Goal: Task Accomplishment & Management: Manage account settings

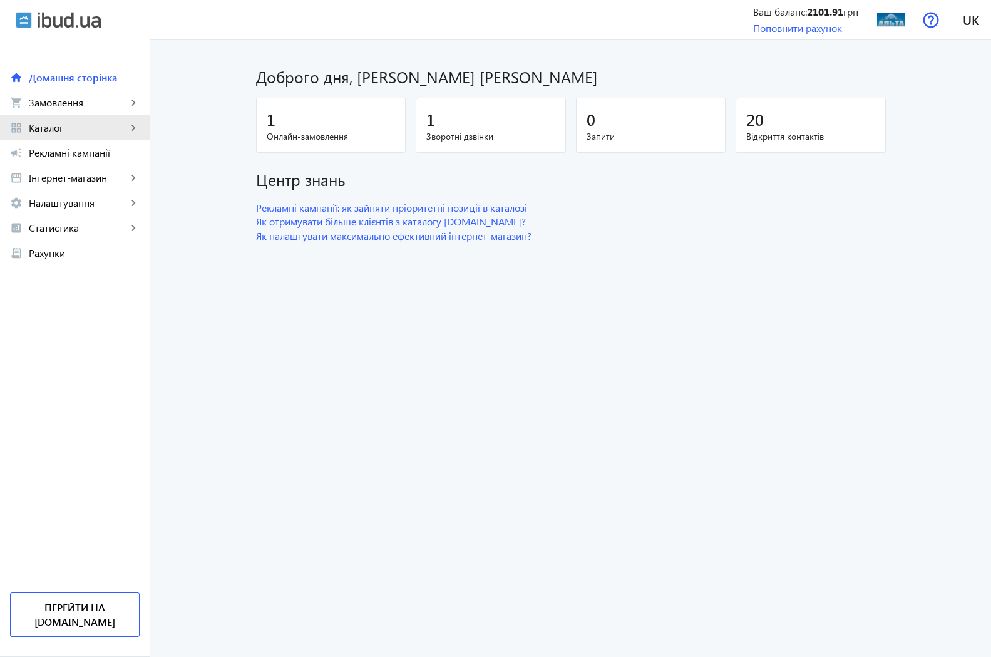
click at [59, 128] on span "Каталог" at bounding box center [78, 127] width 98 height 13
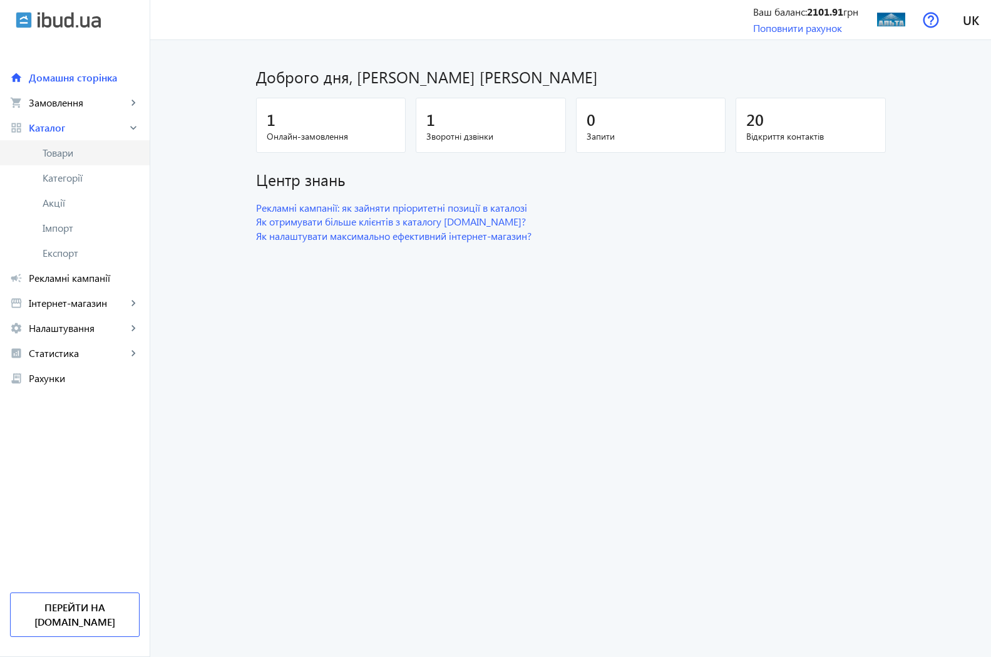
click at [64, 155] on span "Товари" at bounding box center [91, 152] width 97 height 13
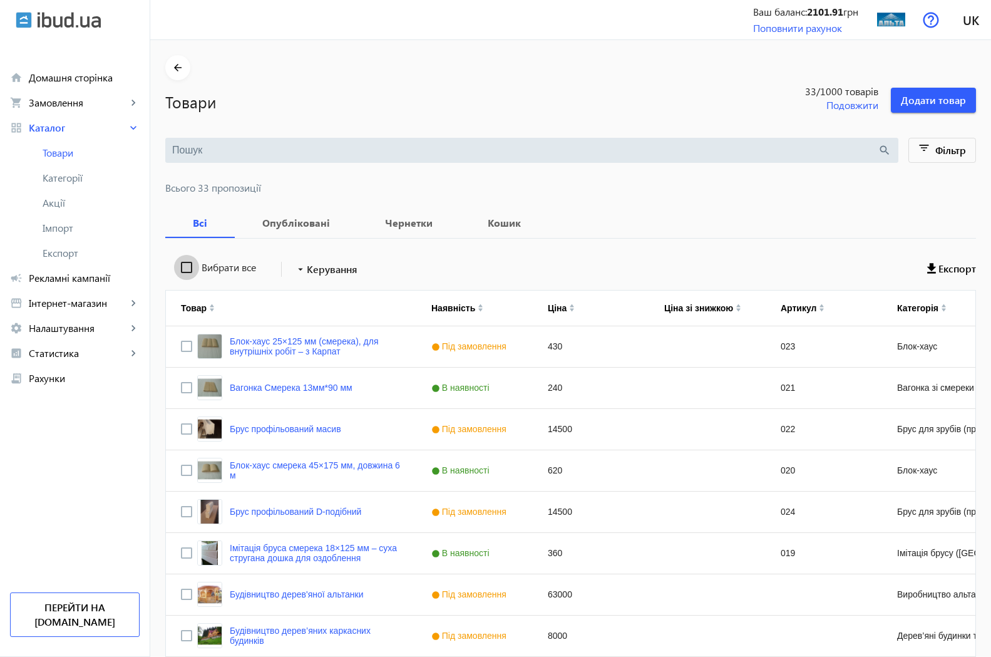
click at [174, 267] on input "Вибрати все" at bounding box center [186, 267] width 25 height 25
checkbox input "true"
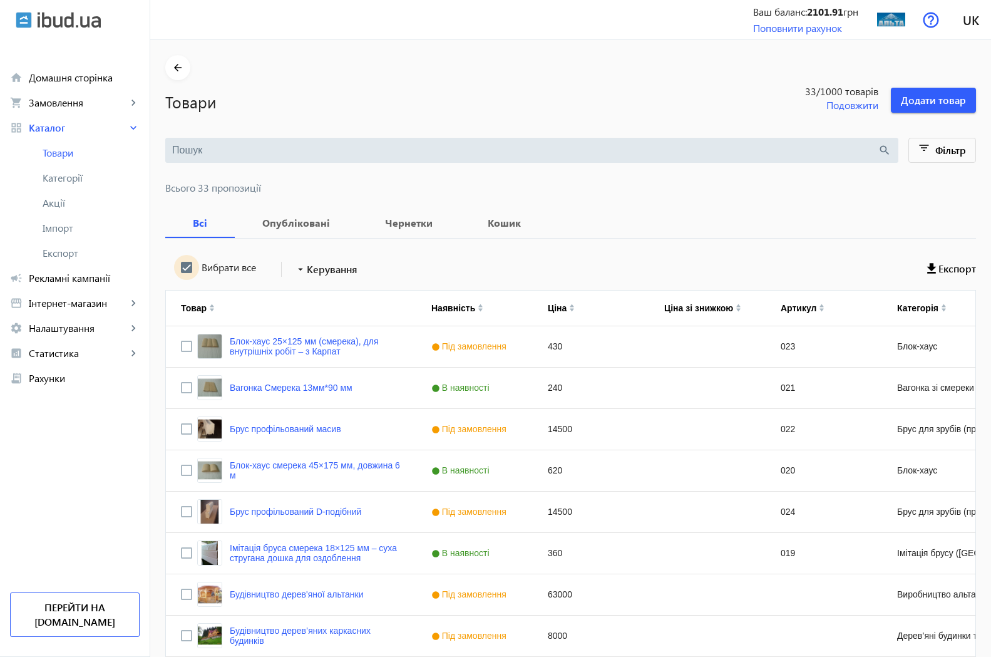
checkbox input "true"
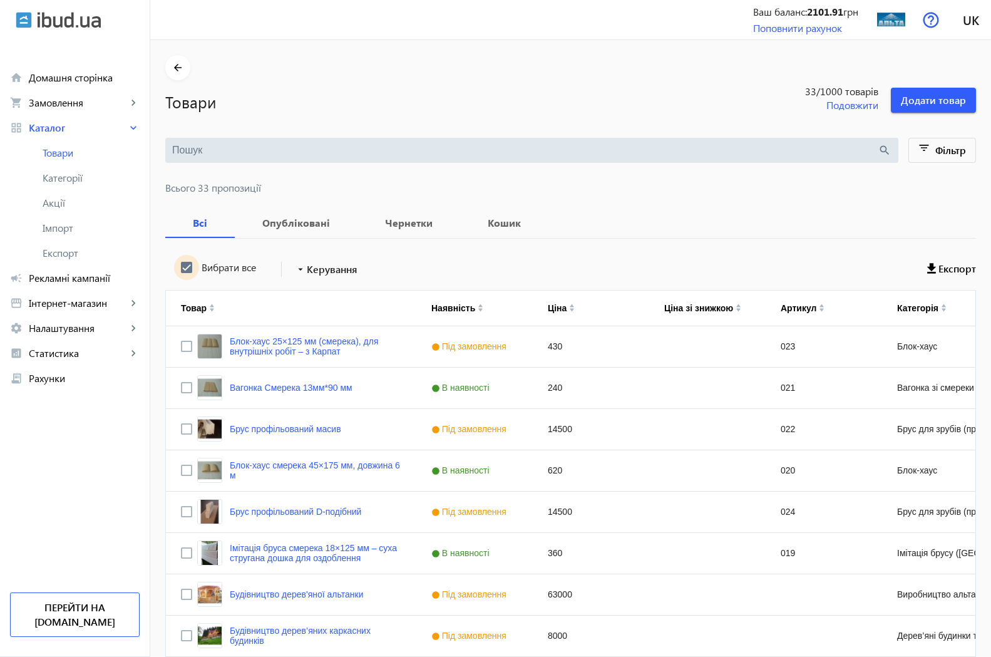
checkbox input "true"
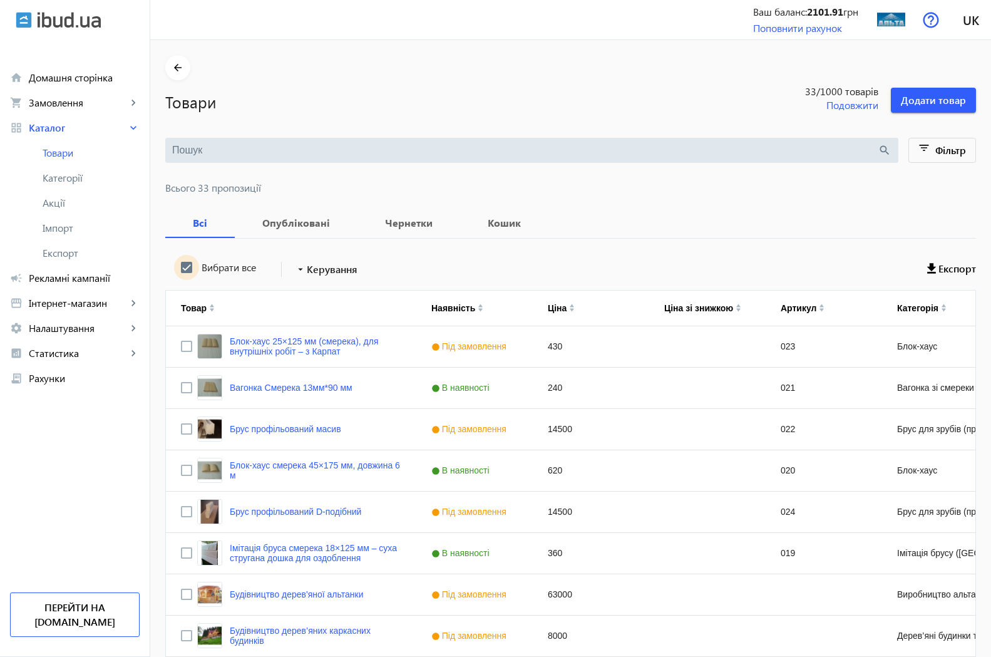
checkbox input "true"
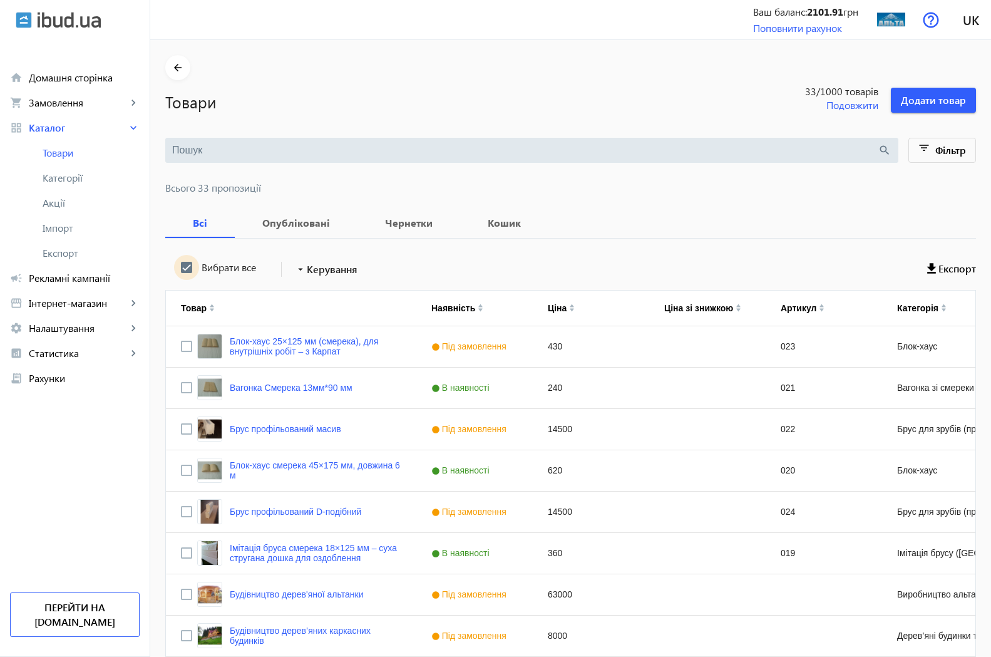
checkbox input "true"
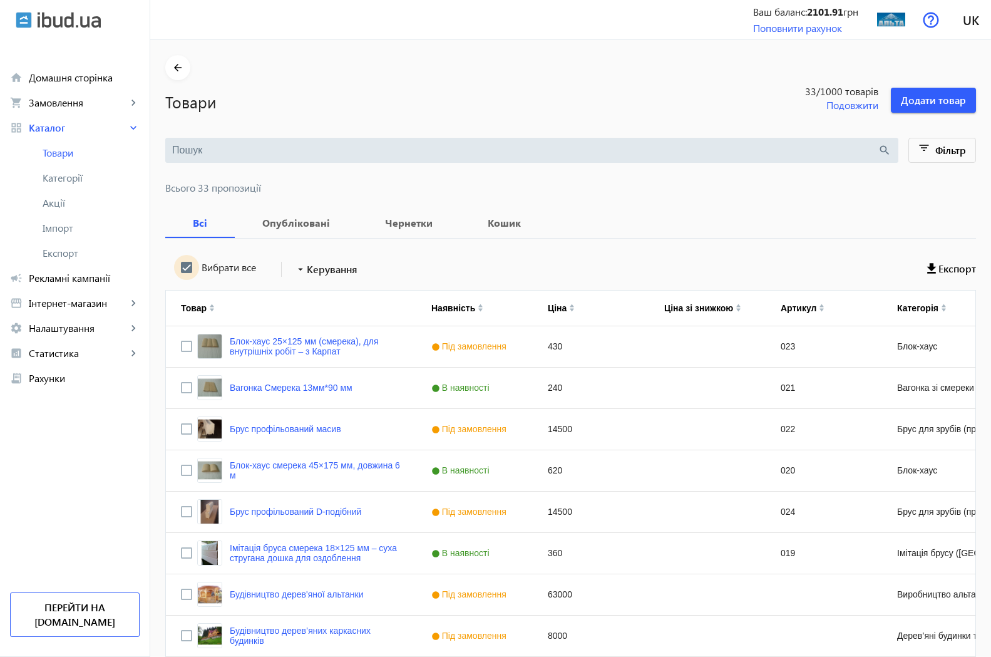
checkbox input "true"
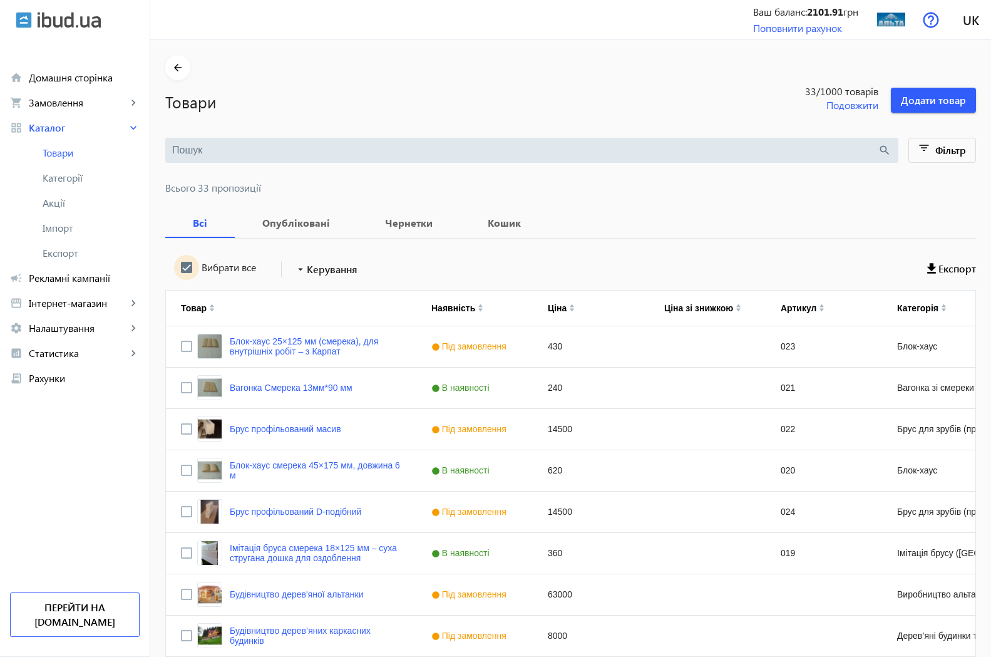
checkbox input "true"
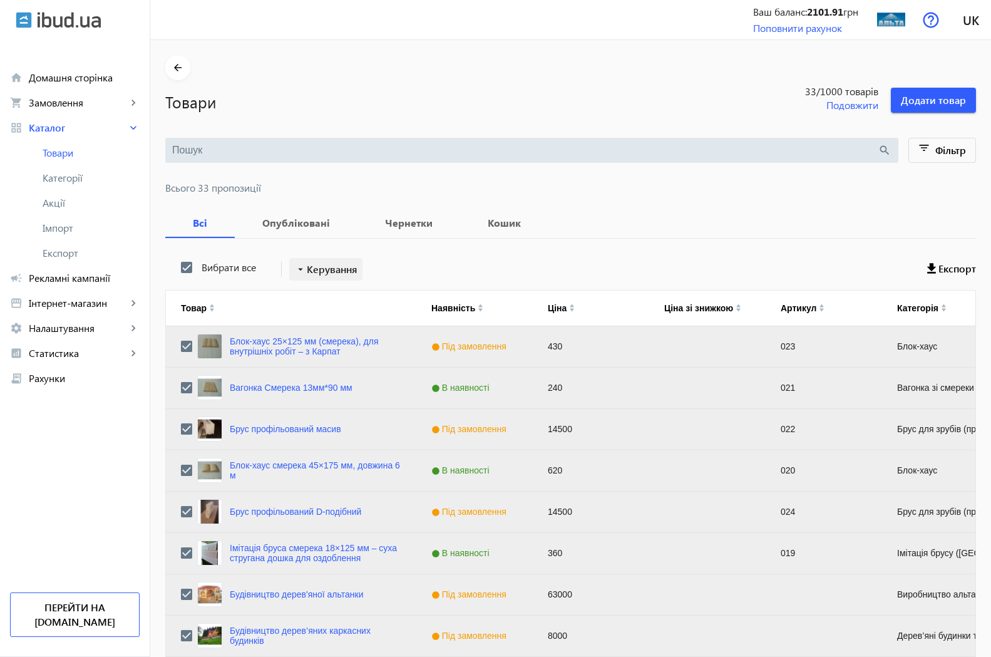
click at [314, 269] on span "Керування" at bounding box center [332, 269] width 51 height 15
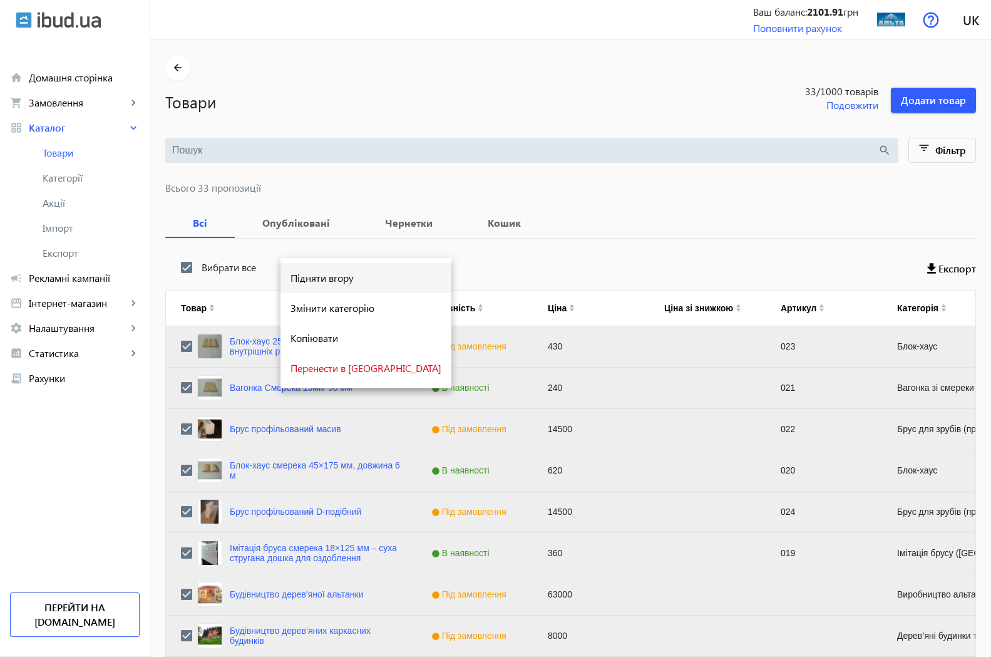
click at [337, 277] on span "Підняти вгору" at bounding box center [365, 278] width 151 height 10
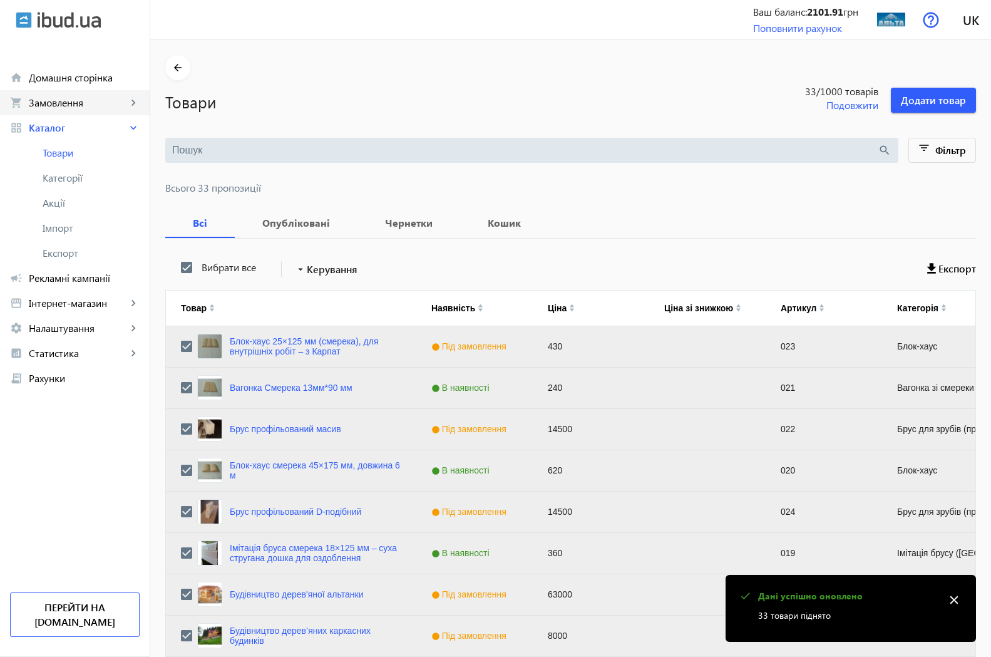
click at [75, 103] on span "Замовлення" at bounding box center [78, 102] width 98 height 13
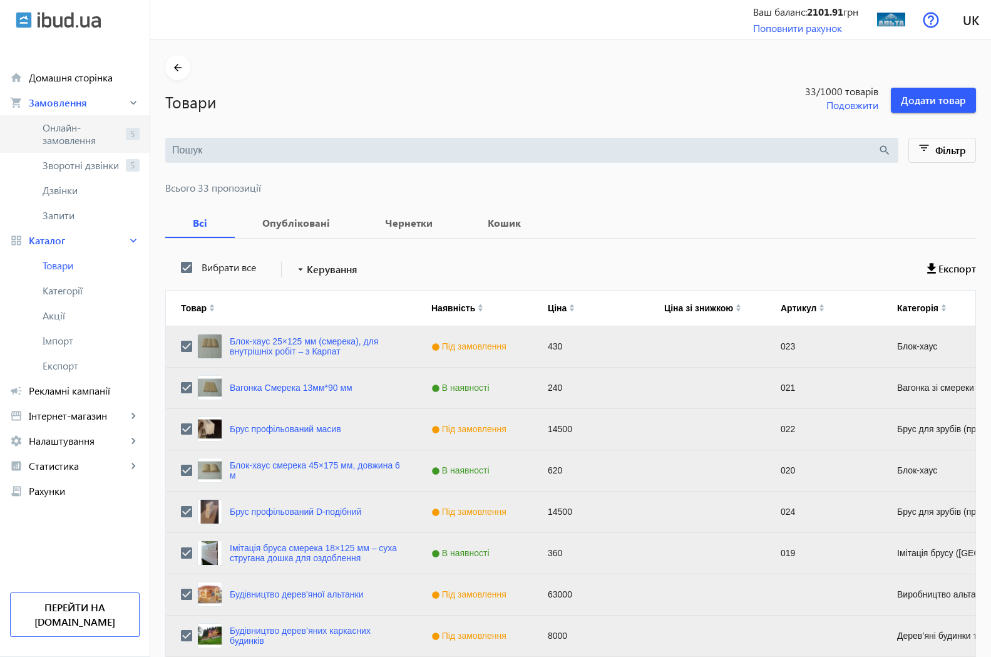
click at [74, 127] on span "Онлайн-замовлення" at bounding box center [82, 133] width 78 height 25
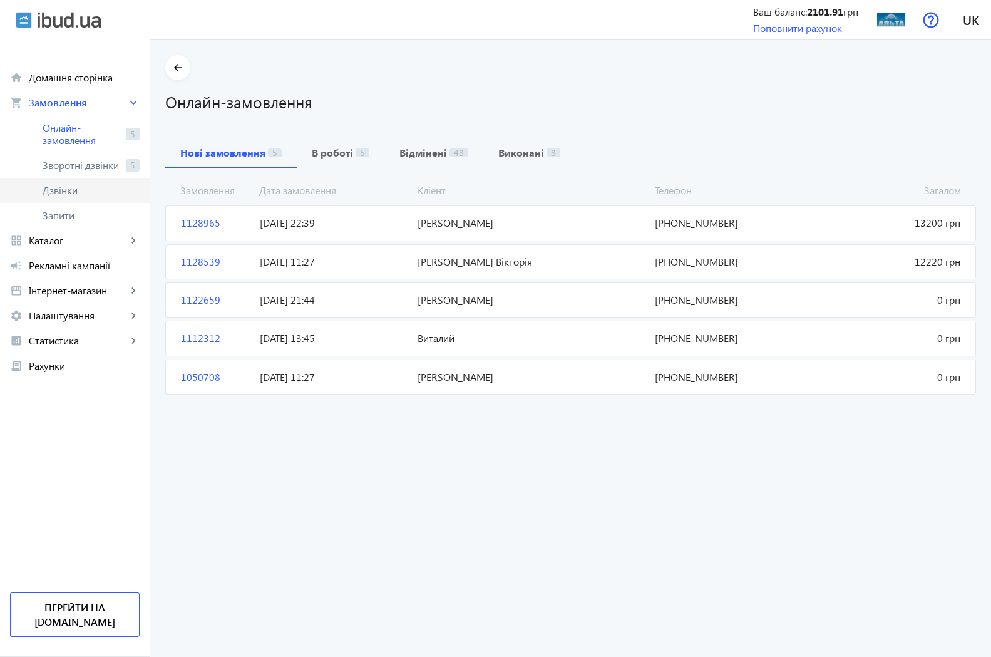
click at [83, 178] on link "Дзвінки" at bounding box center [75, 190] width 150 height 25
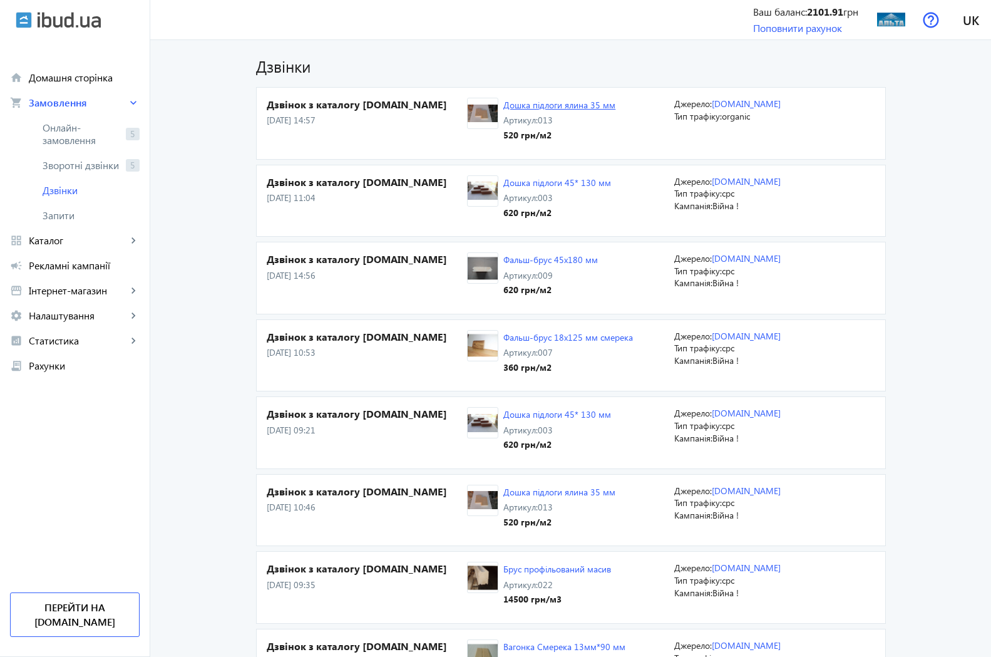
click at [519, 108] on link "Дошка підлоги ялина 35 мм" at bounding box center [559, 105] width 112 height 12
click at [97, 165] on span "Зворотні дзвінки" at bounding box center [82, 165] width 78 height 13
